Goal: Check status: Check status

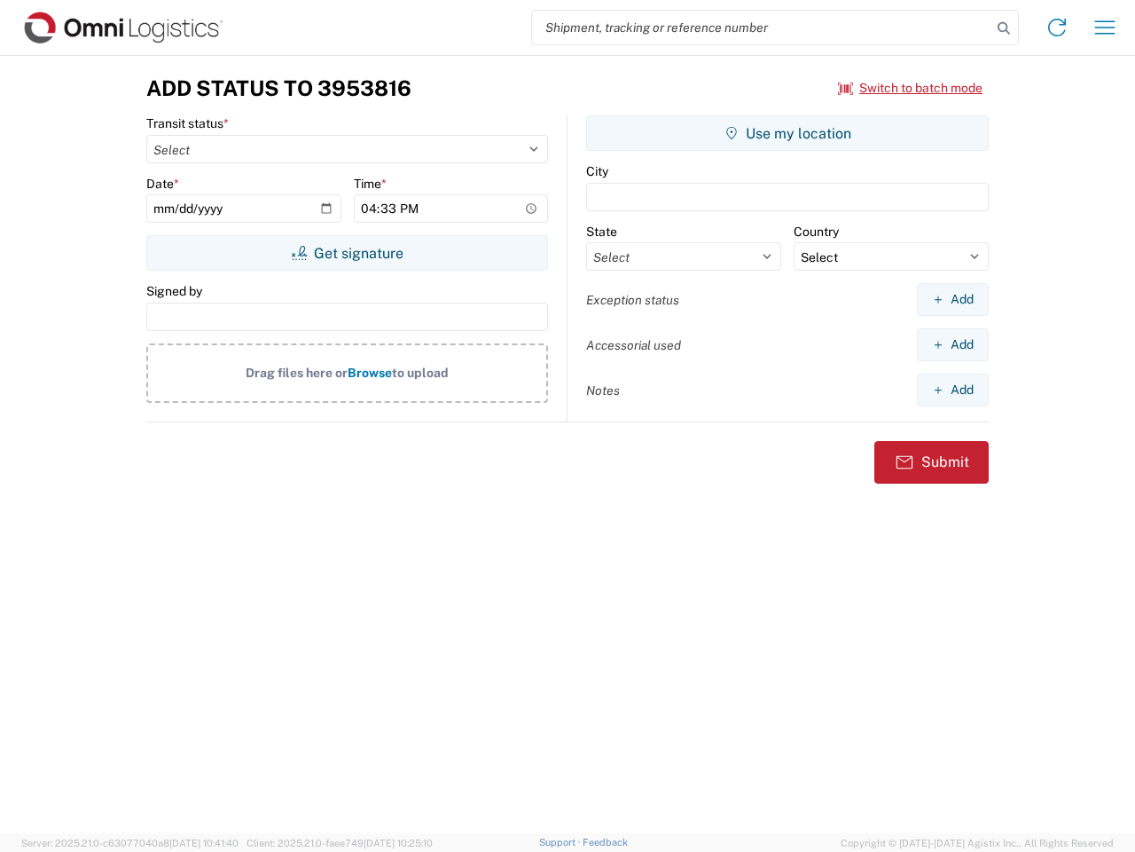
click at [762, 27] on input "search" at bounding box center [761, 28] width 459 height 34
click at [1004, 28] on icon at bounding box center [1004, 28] width 25 height 25
click at [1057, 27] on icon at bounding box center [1057, 27] width 28 height 28
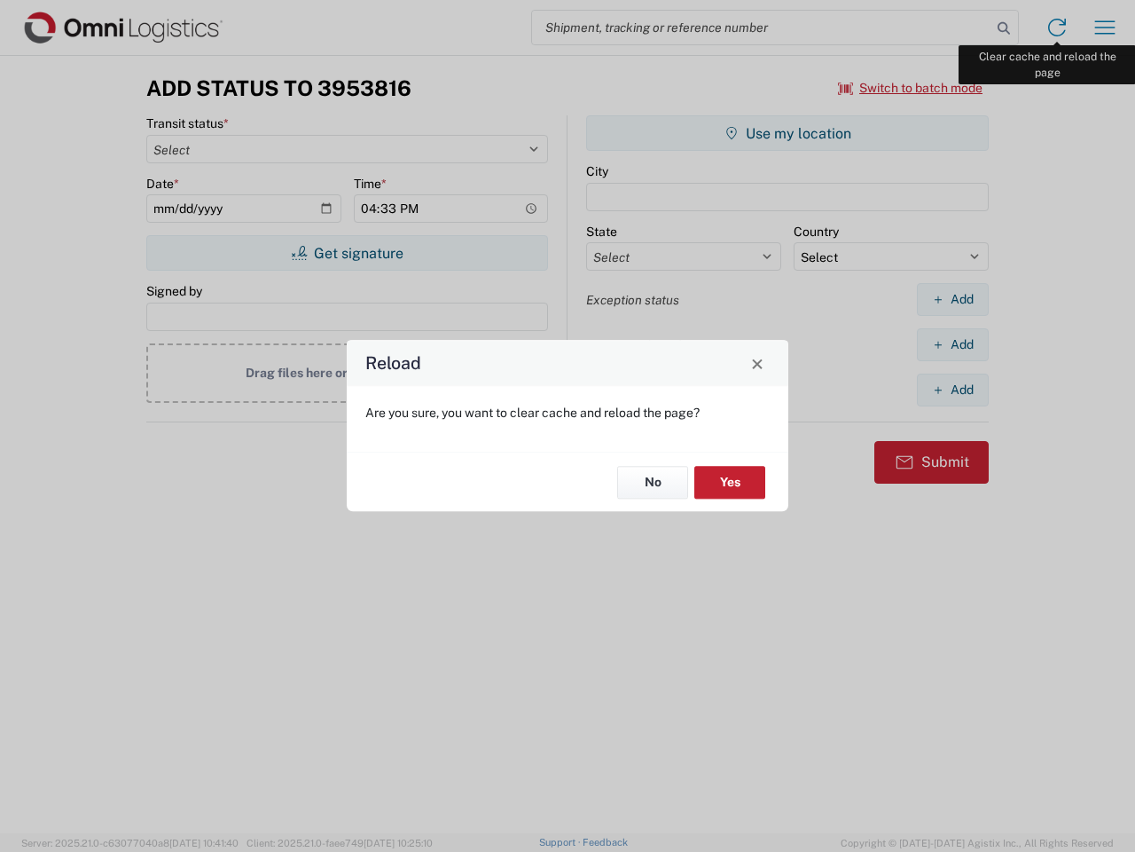
click at [1105, 27] on div "Reload Are you sure, you want to clear cache and reload the page? No Yes" at bounding box center [567, 426] width 1135 height 852
click at [911, 88] on div "Reload Are you sure, you want to clear cache and reload the page? No Yes" at bounding box center [567, 426] width 1135 height 852
click at [347, 253] on div "Reload Are you sure, you want to clear cache and reload the page? No Yes" at bounding box center [567, 426] width 1135 height 852
click at [788, 133] on div "Reload Are you sure, you want to clear cache and reload the page? No Yes" at bounding box center [567, 426] width 1135 height 852
click at [953, 299] on div "Reload Are you sure, you want to clear cache and reload the page? No Yes" at bounding box center [567, 426] width 1135 height 852
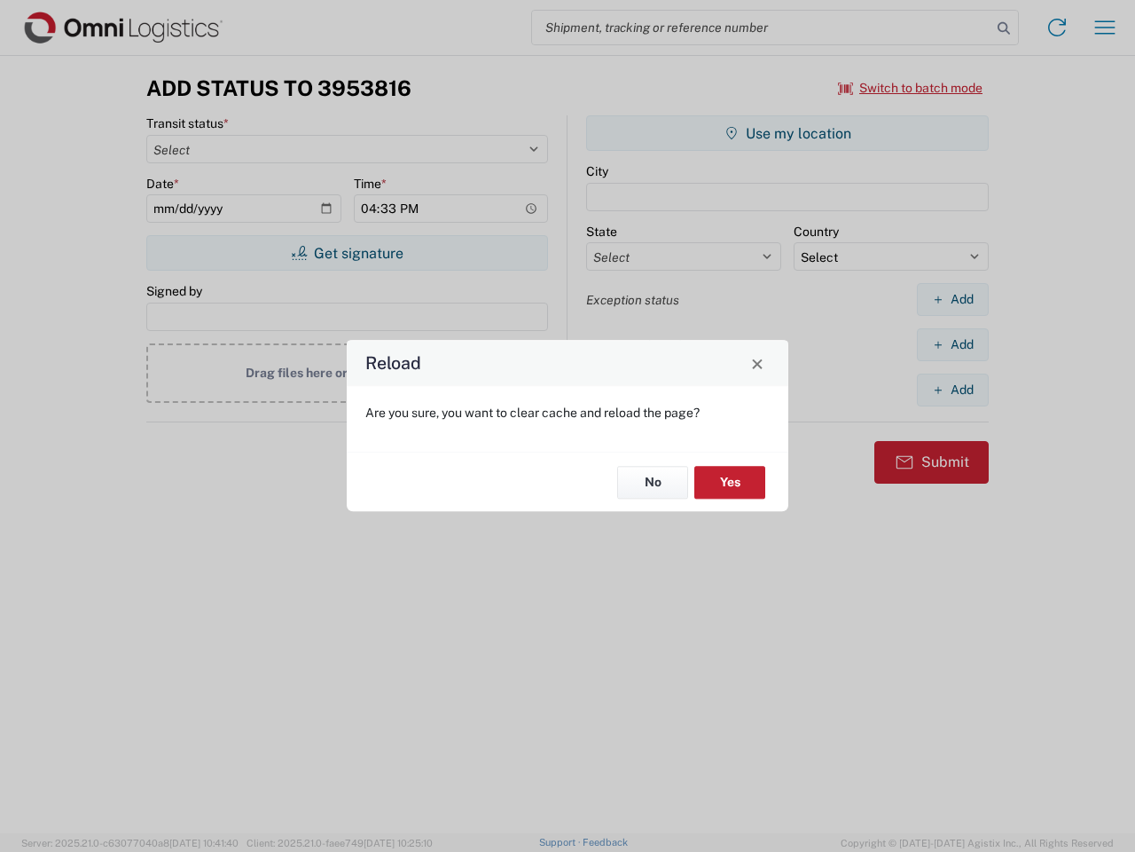
click at [953, 344] on div "Reload Are you sure, you want to clear cache and reload the page? No Yes" at bounding box center [567, 426] width 1135 height 852
click at [953, 389] on div "Reload Are you sure, you want to clear cache and reload the page? No Yes" at bounding box center [567, 426] width 1135 height 852
